Goal: Communication & Community: Answer question/provide support

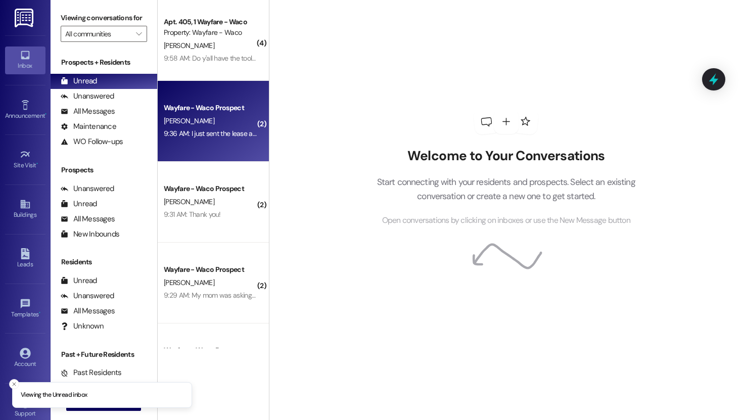
click at [204, 110] on div "Wayfare - Waco Prospect" at bounding box center [211, 108] width 94 height 11
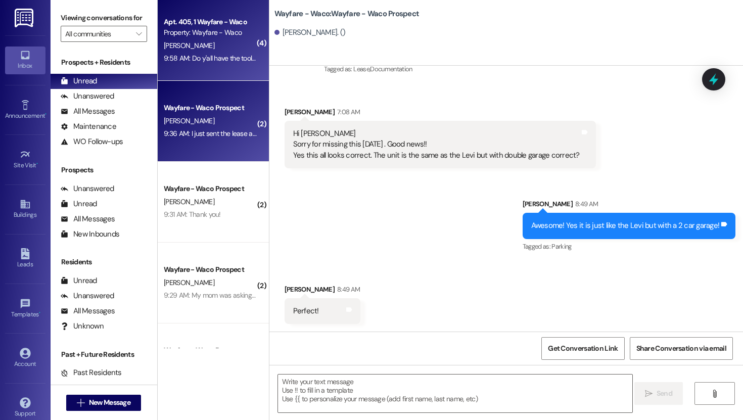
click at [208, 61] on div "9:58 AM: Do y'all have the tools to put end connections on ethernet cables? The…" at bounding box center [434, 58] width 540 height 9
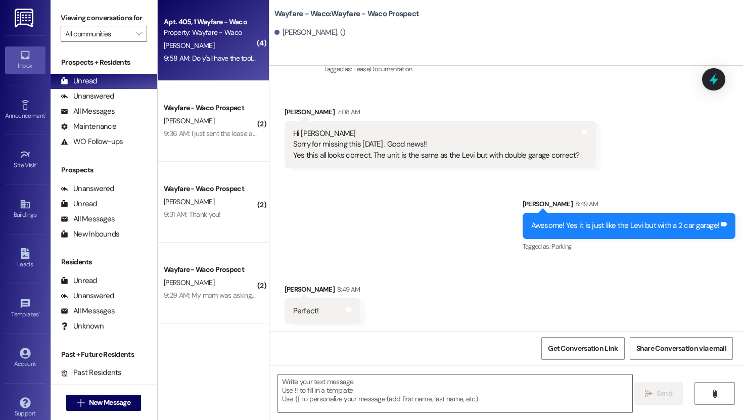
scroll to position [5752, 0]
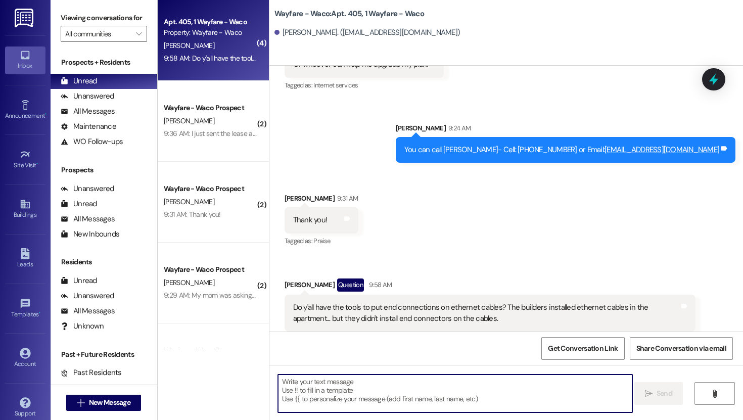
click at [378, 389] on textarea at bounding box center [455, 394] width 355 height 38
type textarea "N"
click at [348, 393] on textarea at bounding box center [455, 394] width 355 height 38
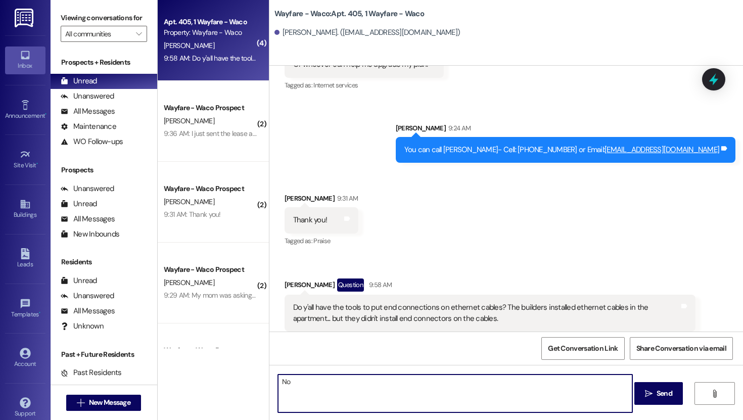
type textarea "N"
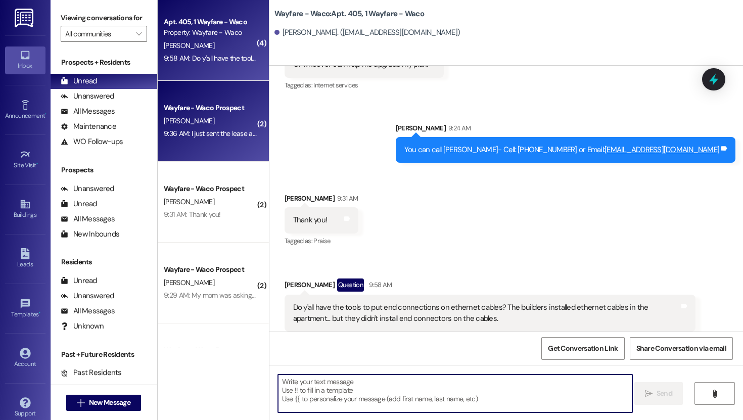
click at [227, 150] on div "Wayfare - Waco Prospect [PERSON_NAME] 9:36 AM: I just sent the lease agreement …" at bounding box center [213, 121] width 111 height 81
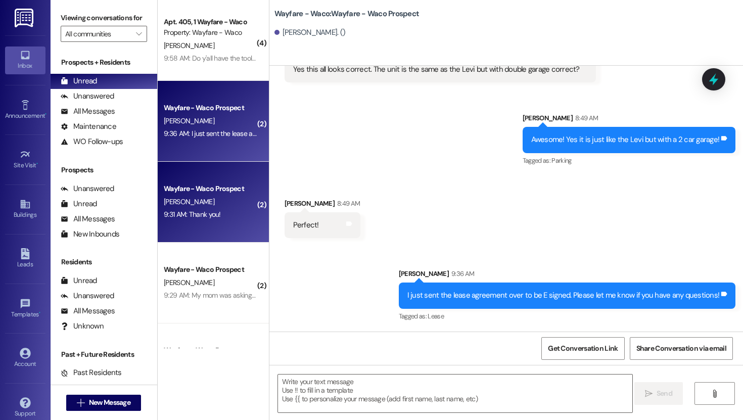
scroll to position [194, 0]
click at [226, 187] on div "Wayfare - Waco Prospect" at bounding box center [211, 189] width 94 height 11
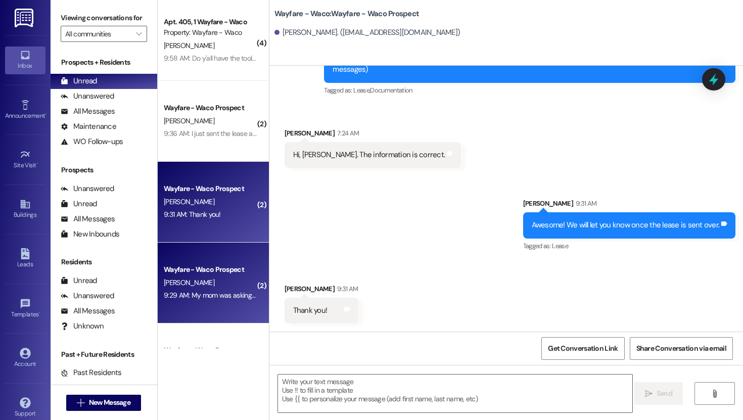
scroll to position [75, 0]
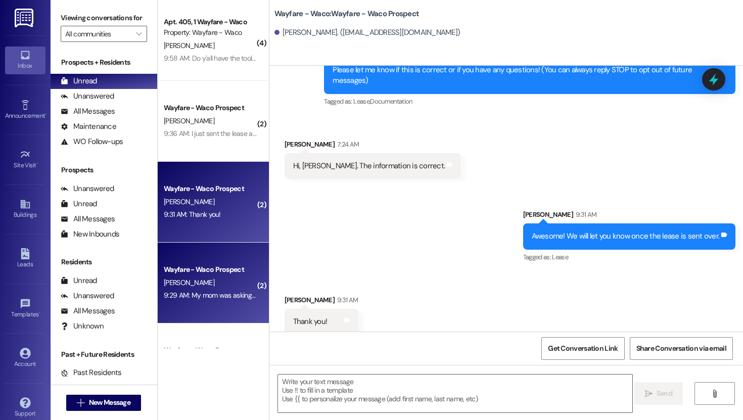
click at [215, 265] on div "Wayfare - Waco Prospect" at bounding box center [211, 269] width 94 height 11
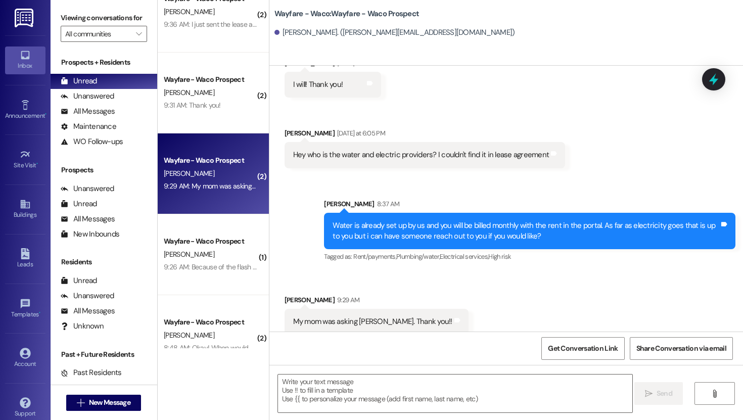
scroll to position [1146, 0]
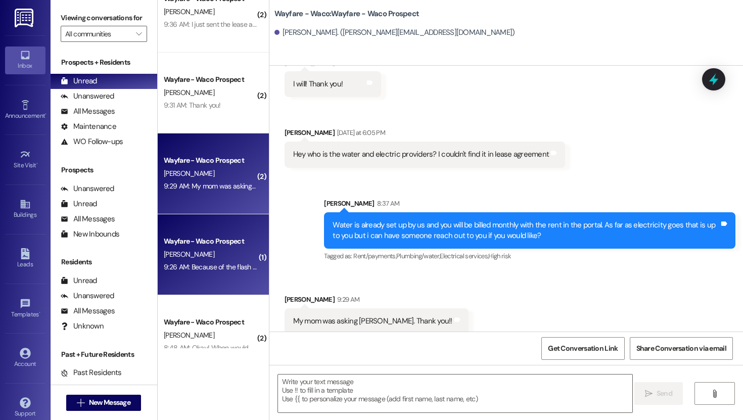
click at [211, 244] on div "Wayfare - Waco Prospect" at bounding box center [211, 241] width 94 height 11
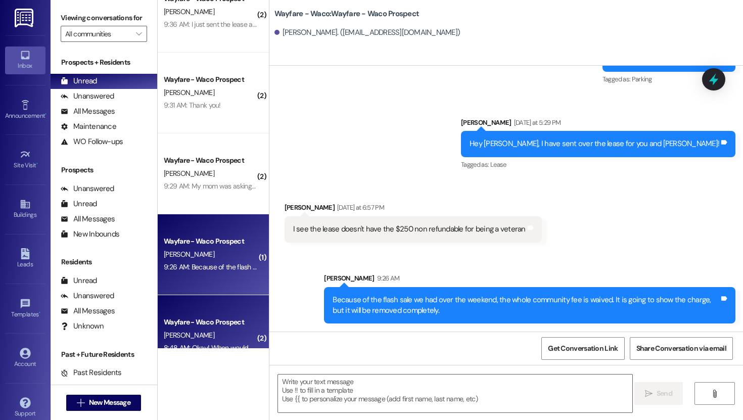
scroll to position [264, 0]
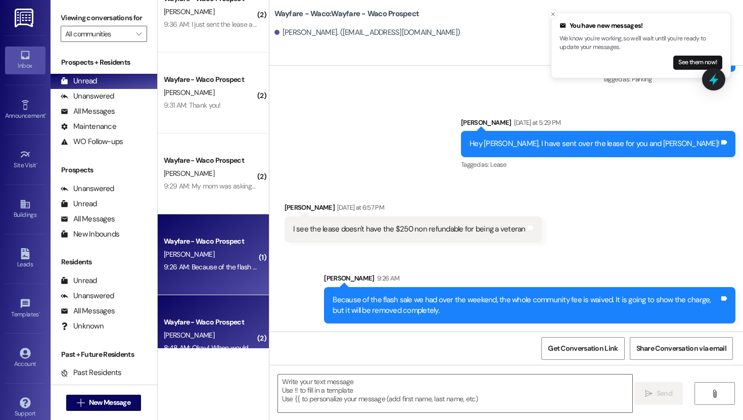
click at [196, 326] on div "Wayfare - Waco Prospect" at bounding box center [211, 322] width 94 height 11
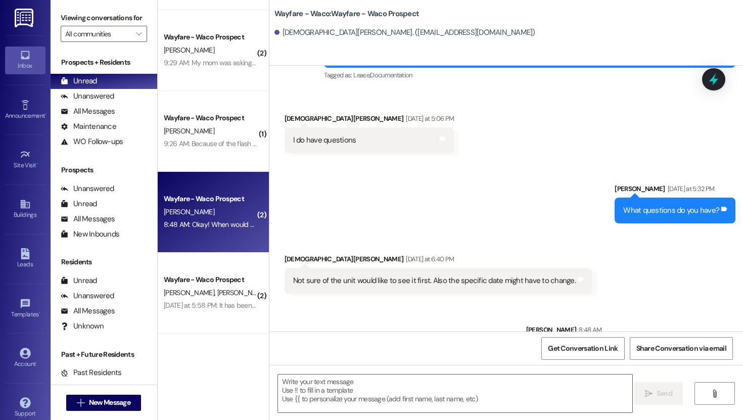
scroll to position [224, 0]
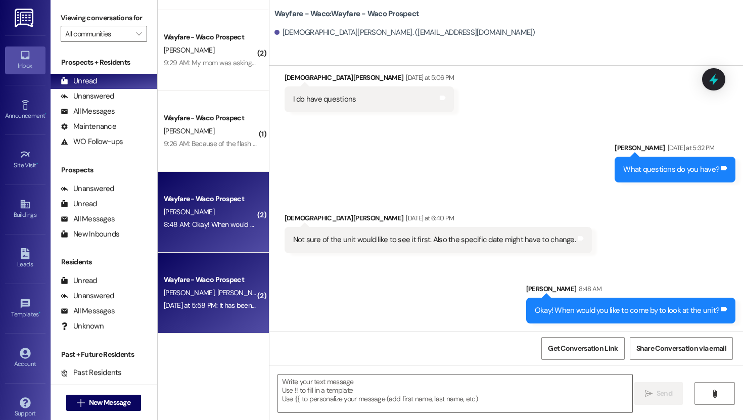
click at [205, 278] on div "Wayfare - Waco Prospect" at bounding box center [211, 280] width 94 height 11
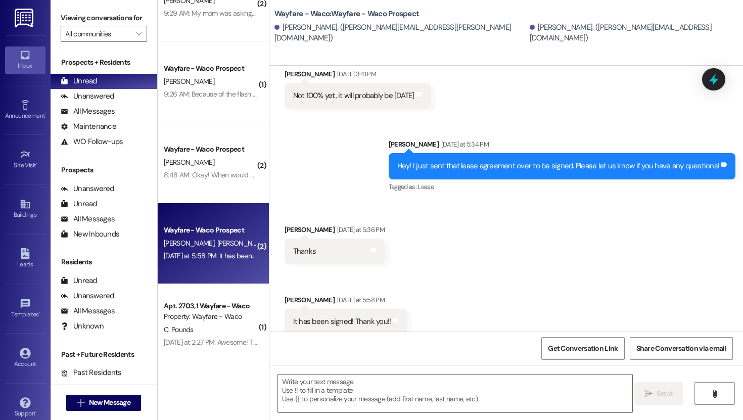
scroll to position [299, 0]
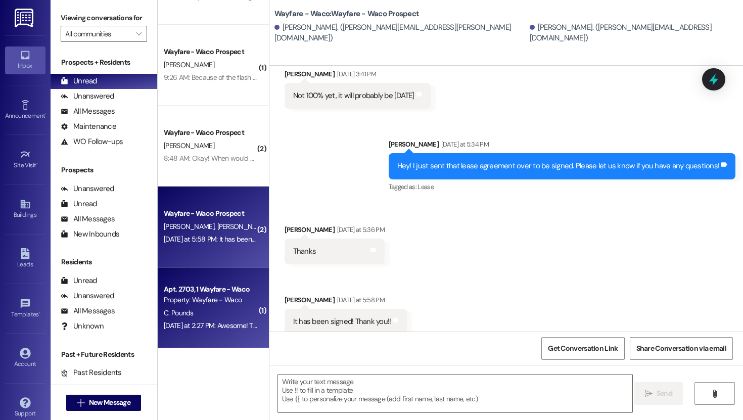
click at [220, 295] on div "Property: Wayfare - Waco" at bounding box center [211, 300] width 94 height 11
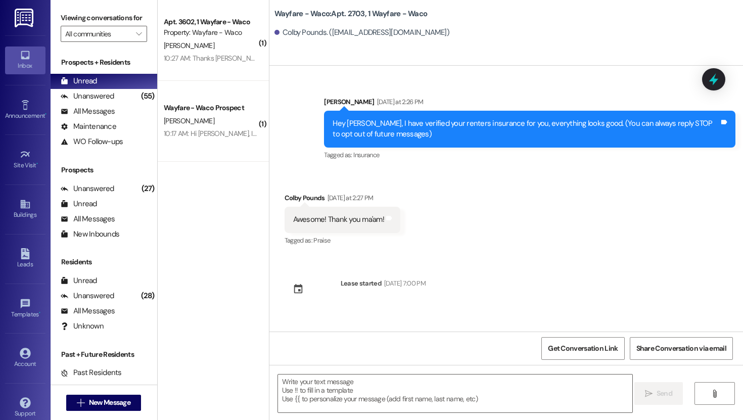
scroll to position [0, 0]
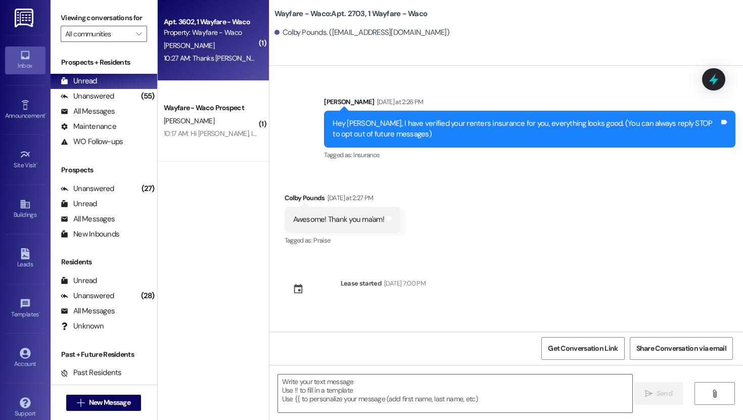
click at [186, 49] on span "[PERSON_NAME]" at bounding box center [189, 45] width 51 height 9
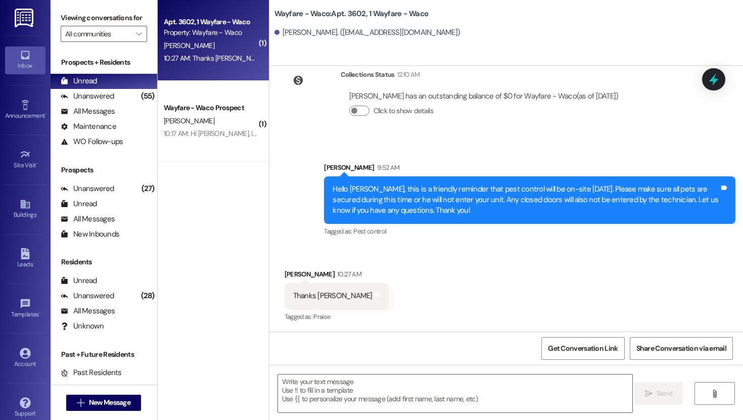
scroll to position [1687, 0]
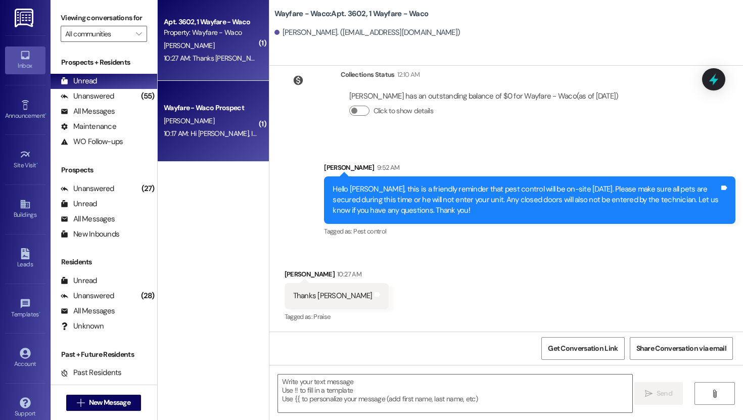
click at [262, 111] on div "Wayfare - Waco Prospect [PERSON_NAME] 10:17 AM: Hi [PERSON_NAME], I found a pla…" at bounding box center [213, 121] width 111 height 81
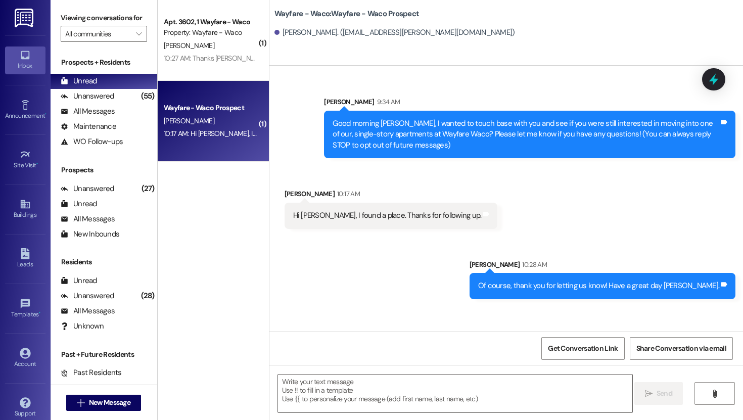
scroll to position [0, 0]
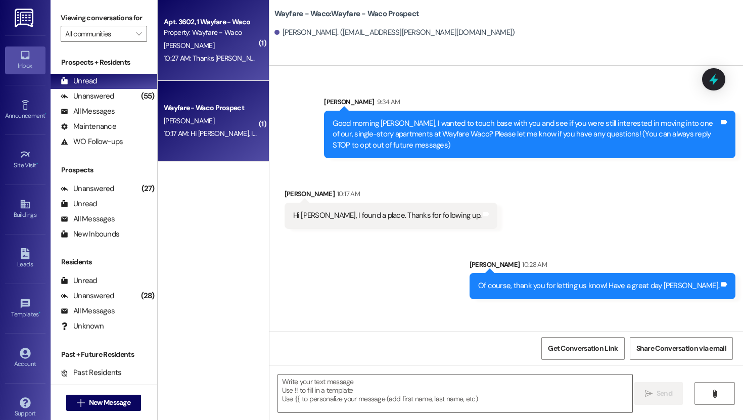
click at [222, 59] on div "10:27 AM: Thanks [PERSON_NAME] 10:27 AM: Thanks [PERSON_NAME]" at bounding box center [215, 58] width 102 height 9
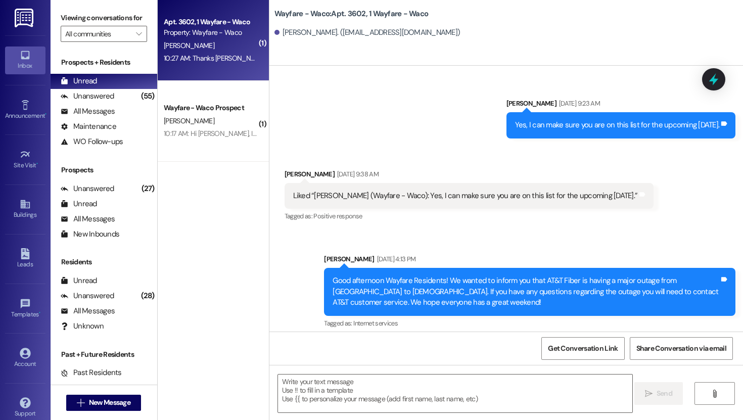
scroll to position [1687, 0]
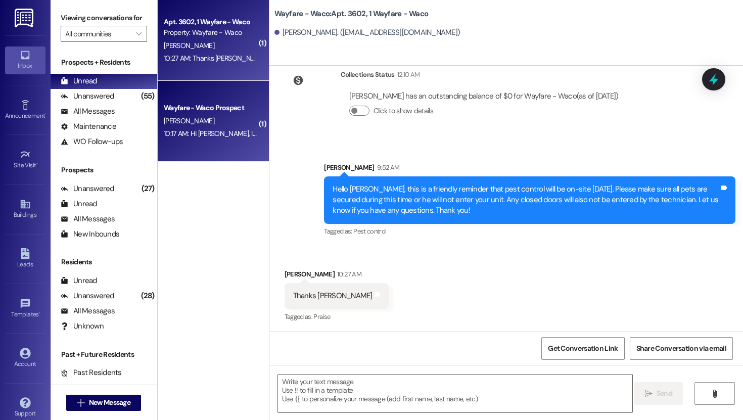
click at [230, 122] on div "[PERSON_NAME]" at bounding box center [211, 121] width 96 height 13
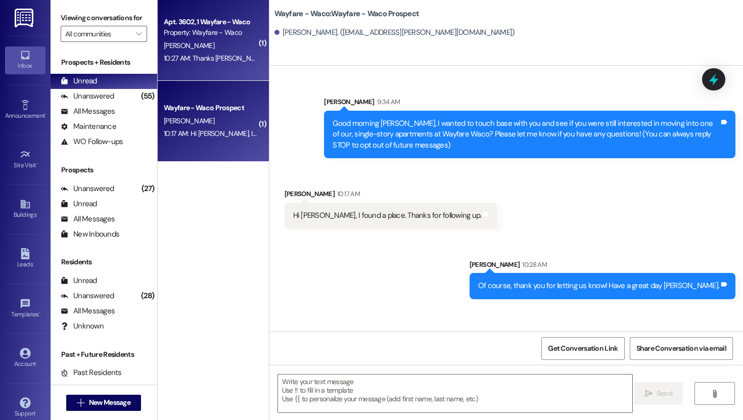
click at [226, 48] on div "[PERSON_NAME]" at bounding box center [211, 45] width 96 height 13
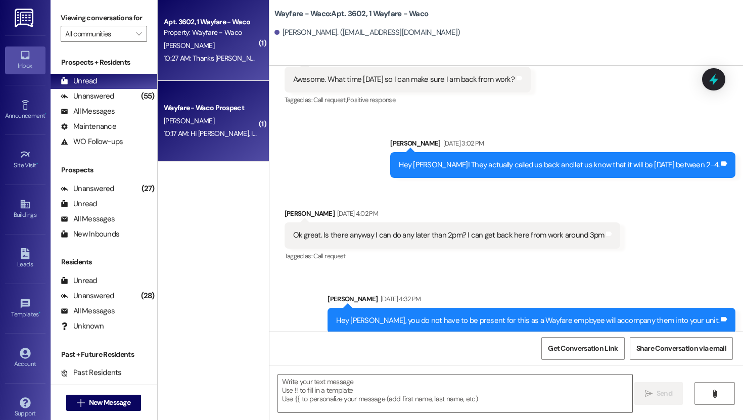
click at [219, 120] on div "[PERSON_NAME]" at bounding box center [211, 121] width 96 height 13
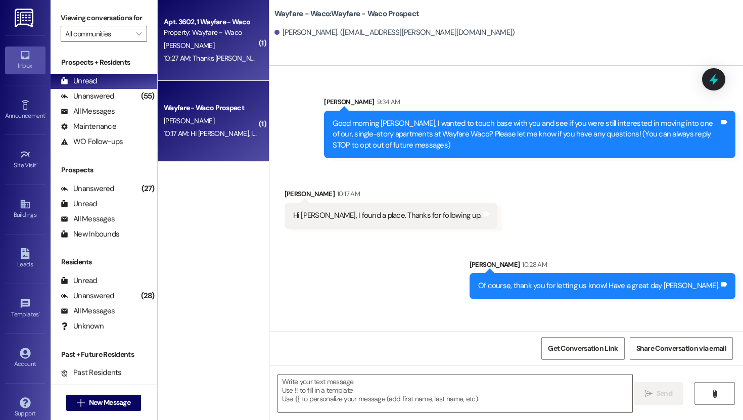
click at [224, 67] on div "Apt. 3602, 1 Wayfare - Waco Property: Wayfare - Waco [PERSON_NAME] 10:27 AM: Th…" at bounding box center [213, 40] width 111 height 81
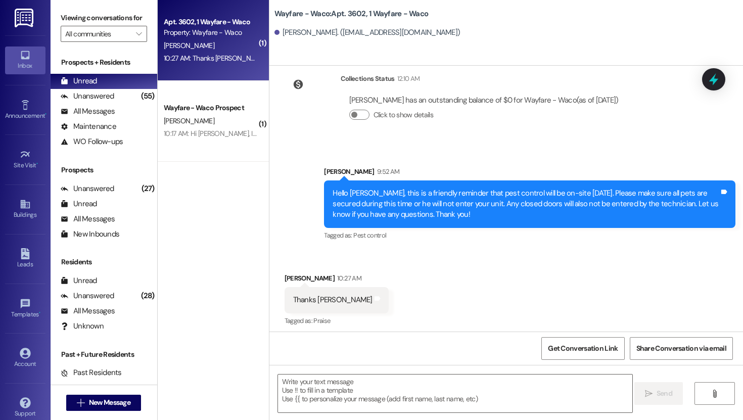
scroll to position [1687, 0]
